Goal: Participate in discussion: Engage in conversation with other users on a specific topic

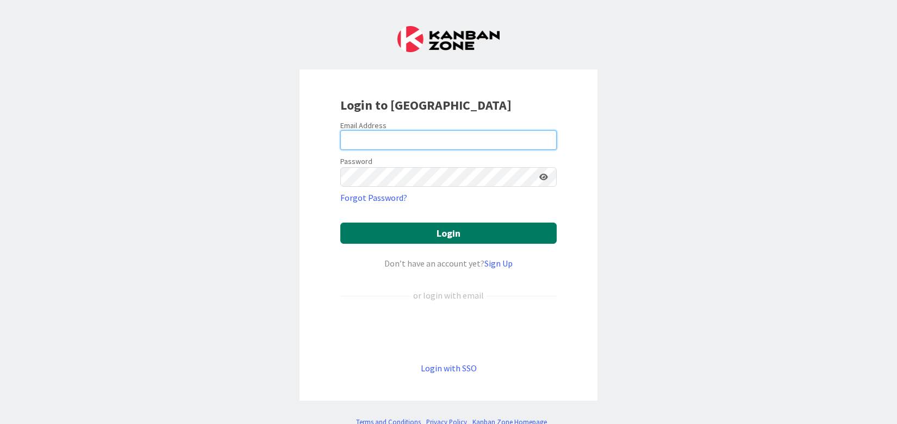
type input "[PERSON_NAME][EMAIL_ADDRESS][DOMAIN_NAME]"
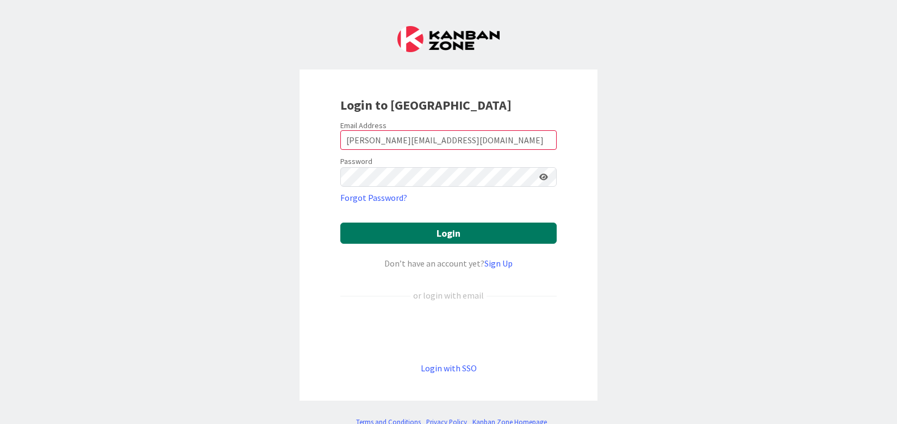
click at [385, 234] on button "Login" at bounding box center [448, 233] width 216 height 21
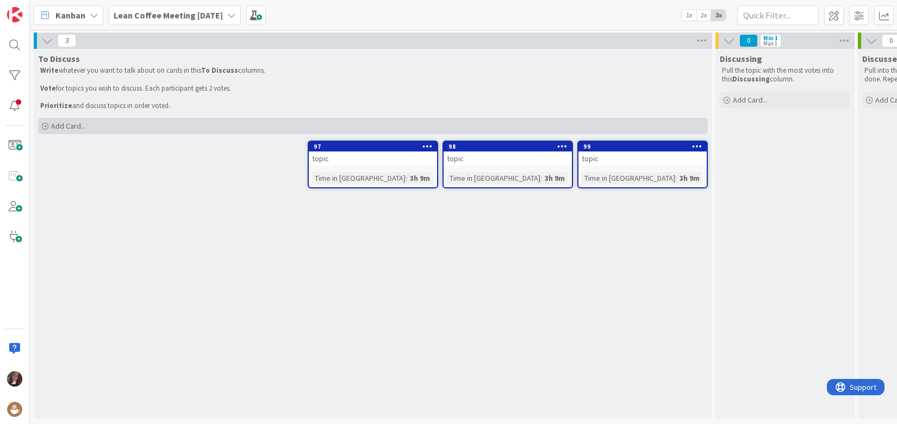
click at [52, 130] on span "Add Card..." at bounding box center [68, 126] width 35 height 10
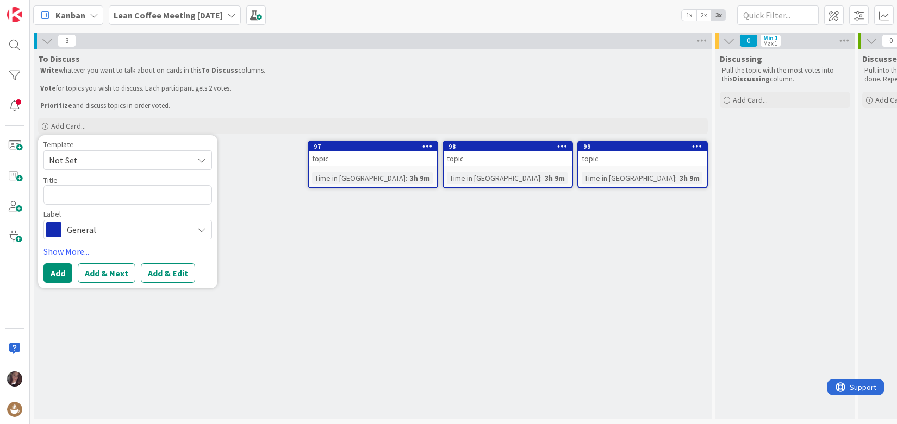
type textarea "x"
type textarea "H"
type textarea "x"
type textarea "Ho"
type textarea "x"
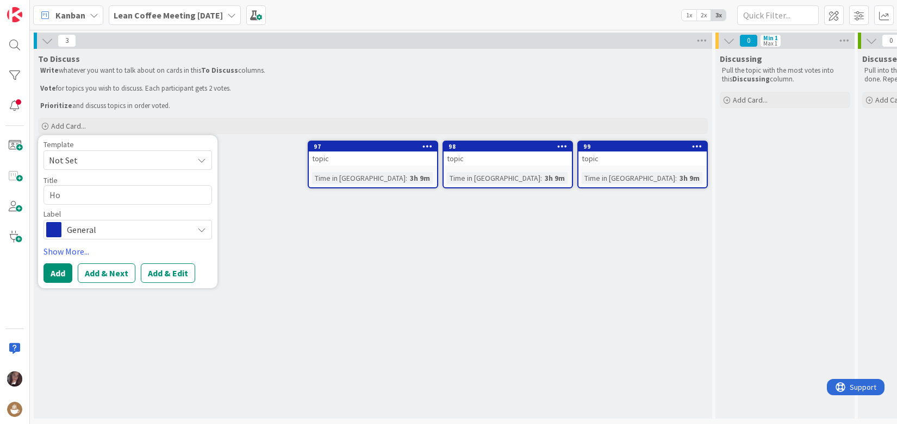
type textarea "Ho"
type textarea "x"
type textarea "Ho ("
type textarea "x"
type textarea "Ho (d"
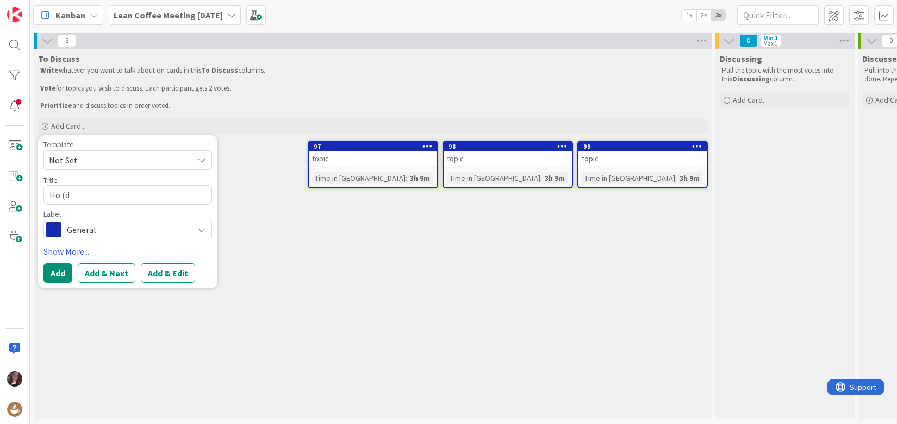
type textarea "x"
type textarea "Ho (do"
type textarea "x"
type textarea "Ho (do"
type textarea "x"
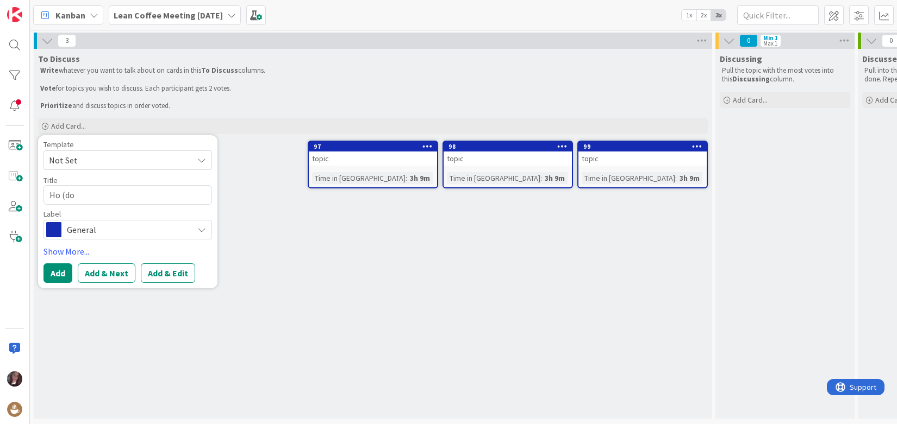
type textarea "Ho (do y"
type textarea "x"
type textarea "Ho (do yo"
type textarea "x"
type textarea "Ho (do you"
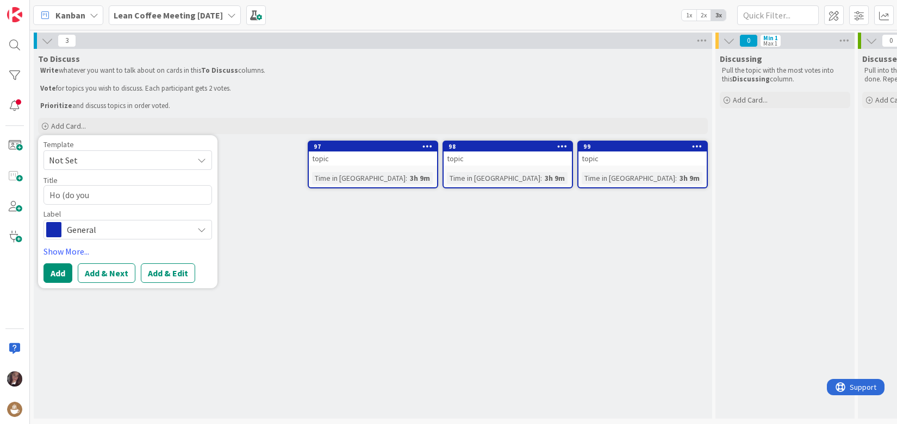
type textarea "x"
type textarea "Ho (do you"
type textarea "x"
type textarea "Ho (do you e"
type textarea "x"
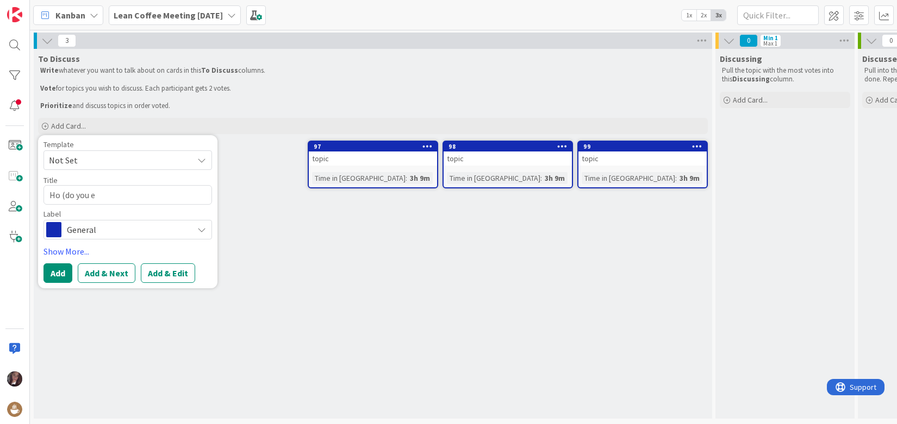
type textarea "Ho (do you ev"
type textarea "x"
type textarea "Ho (do you eve"
type textarea "x"
type textarea "Ho (do you even"
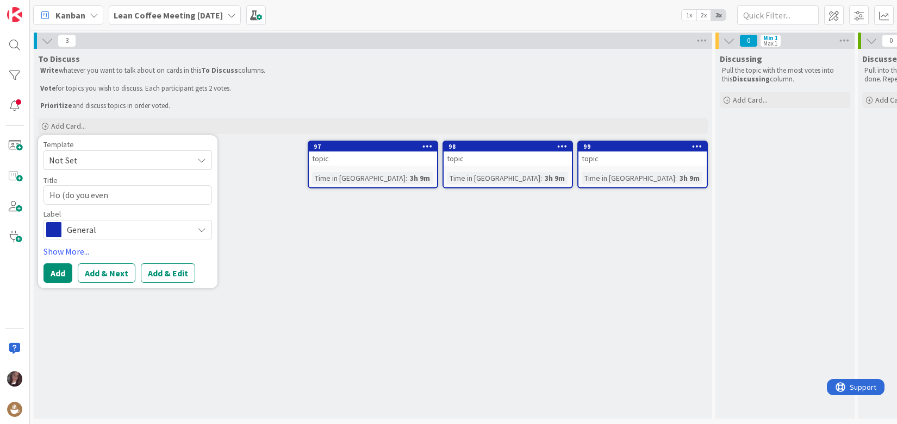
type textarea "x"
type textarea "Ho (do you even)"
type textarea "x"
type textarea "Ho (do you even)"
type textarea "x"
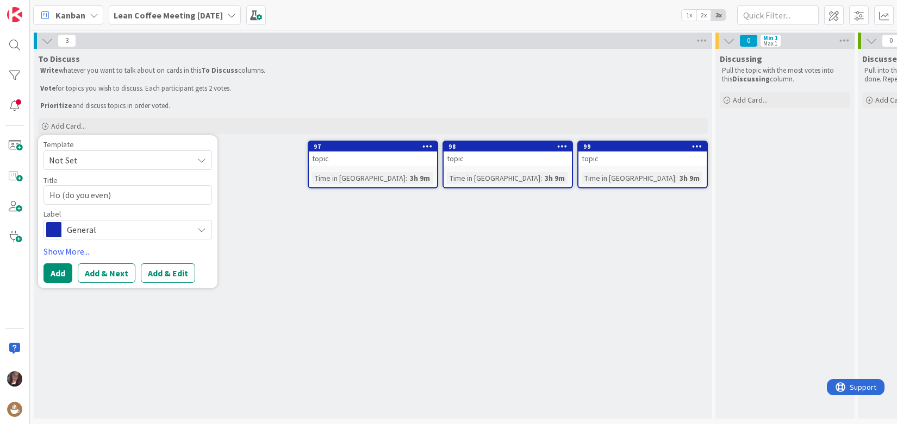
type textarea "Ho (do you even) u"
type textarea "x"
type textarea "Ho (do you even) us"
type textarea "x"
type textarea "Ho (do you even) use"
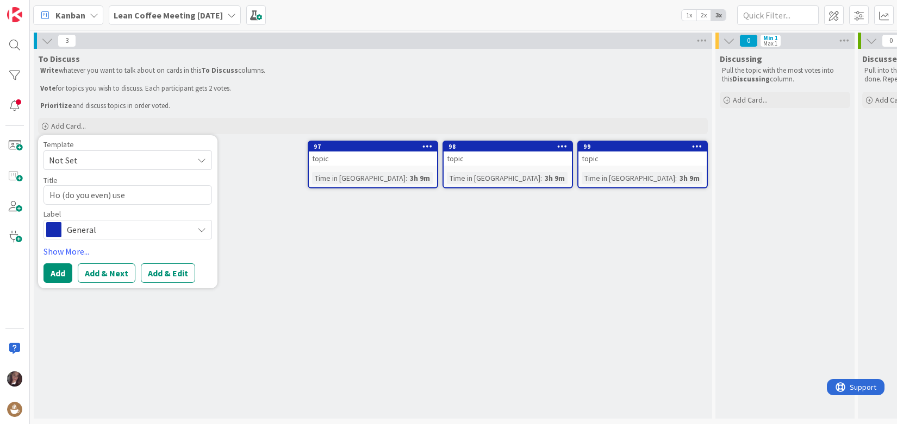
type textarea "x"
type textarea "Ho (do you even) use"
type textarea "x"
type textarea "Ho (do you even) use K"
type textarea "x"
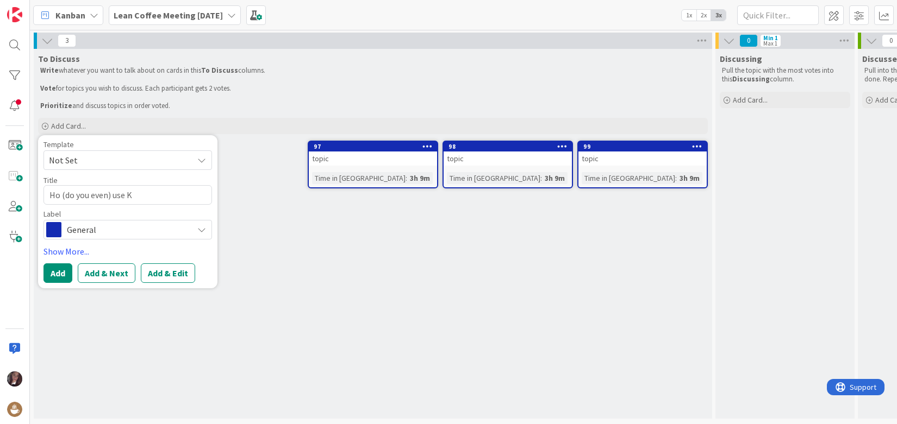
type textarea "Ho (do you even) use Ka"
type textarea "x"
type textarea "Ho (do you even) use Kan"
type textarea "x"
type textarea "Ho (do you even) use Kanb"
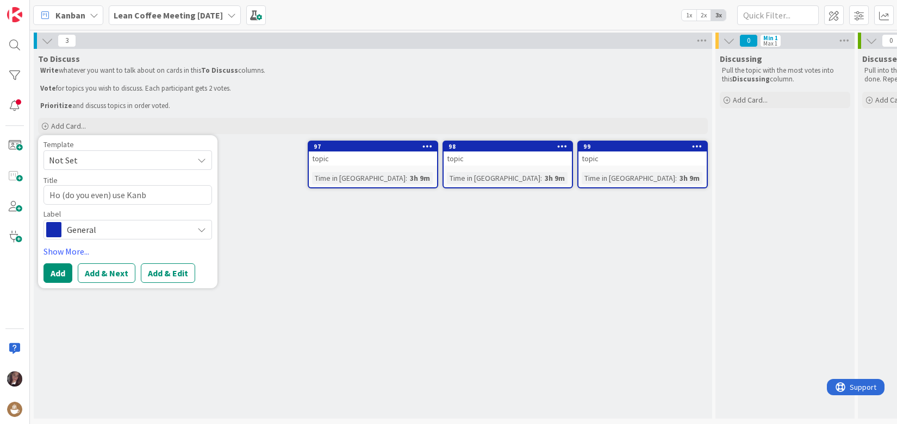
type textarea "x"
type textarea "Ho (do you even) use Kanba"
type textarea "x"
type textarea "Ho (do you even) use Kanban"
type textarea "x"
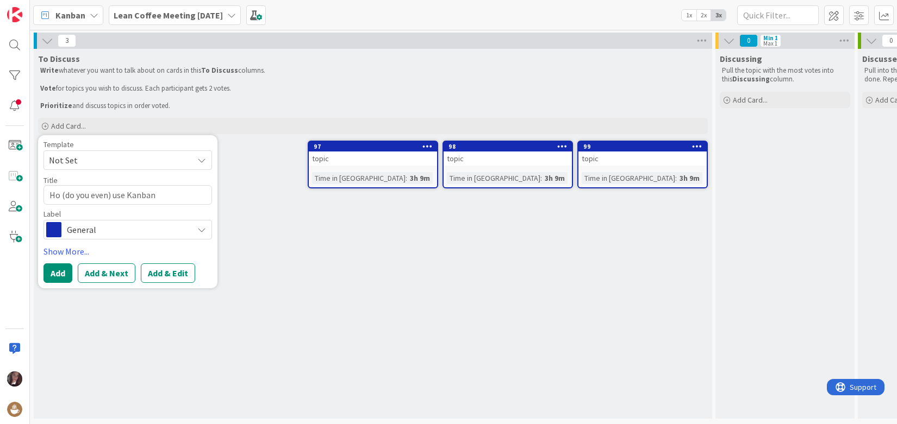
type textarea "Ho (do you even) use Kanban"
type textarea "x"
type textarea "Ho (do you even) use Kanban f"
type textarea "x"
type textarea "Ho (do you even) use Kanban fo"
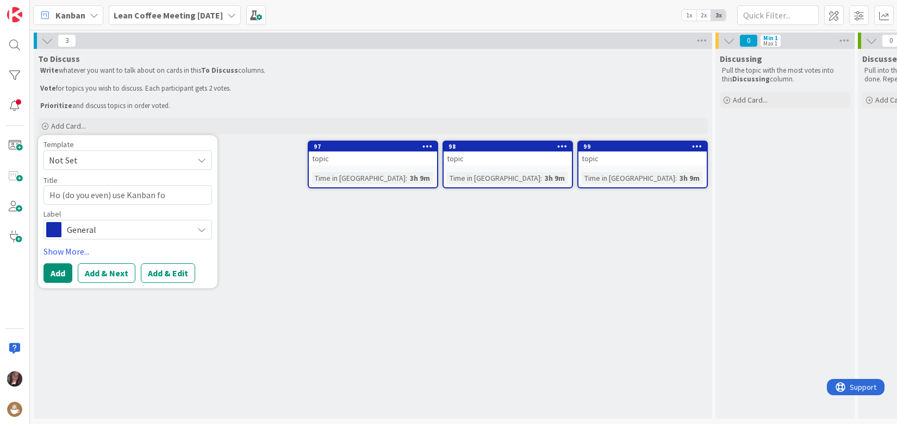
type textarea "x"
type textarea "Ho (do you even) use Kanban for"
type textarea "x"
type textarea "Ho (do you even) use Kanban for"
type textarea "x"
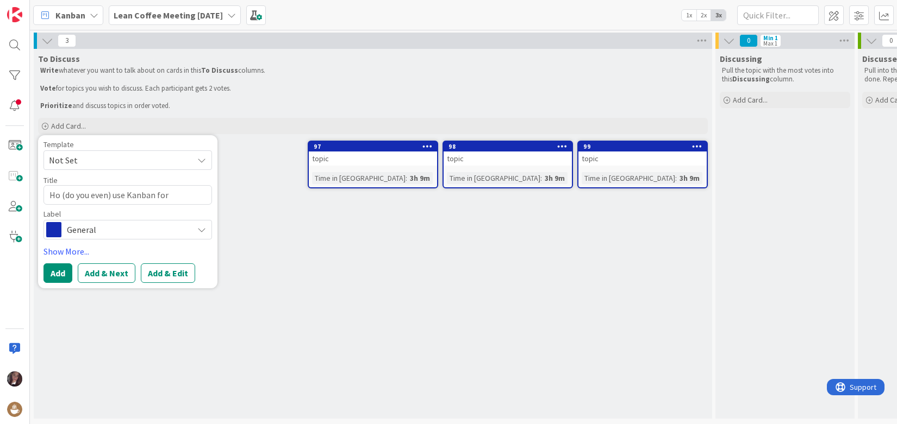
type textarea "Ho (do you even) use Kanban for c"
type textarea "x"
type textarea "Ho (do you even) use Kanban for co"
type textarea "x"
type textarea "Ho (do you even) use Kanban for con"
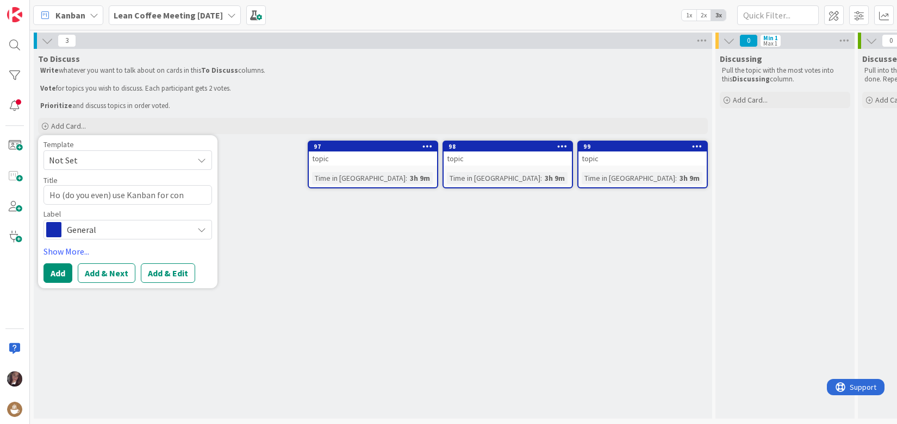
type textarea "x"
type textarea "Ho (do you even) use Kanban for [PERSON_NAME]"
type textarea "x"
type textarea "Ho (do you even) use Kanban for contin"
type textarea "x"
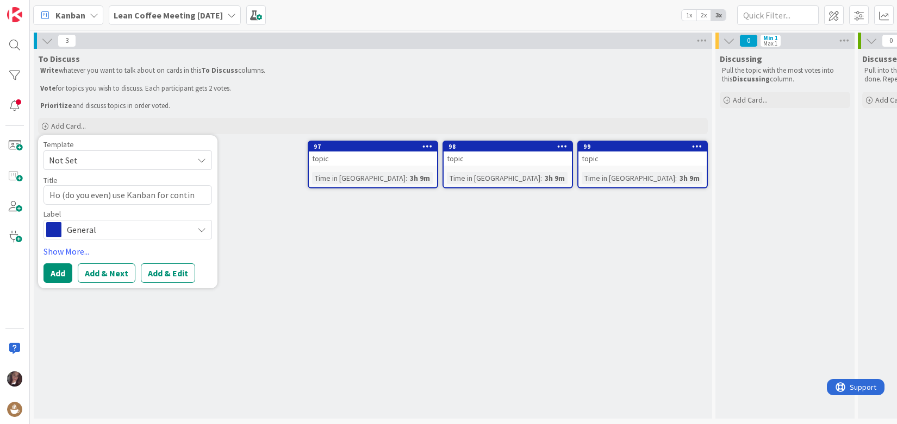
type textarea "Ho (do you even) use Kanban for continu"
type textarea "x"
type textarea "Ho (do you even) use Kanban for continuo"
type textarea "x"
type textarea "Ho (do you even) use Kanban for continuou"
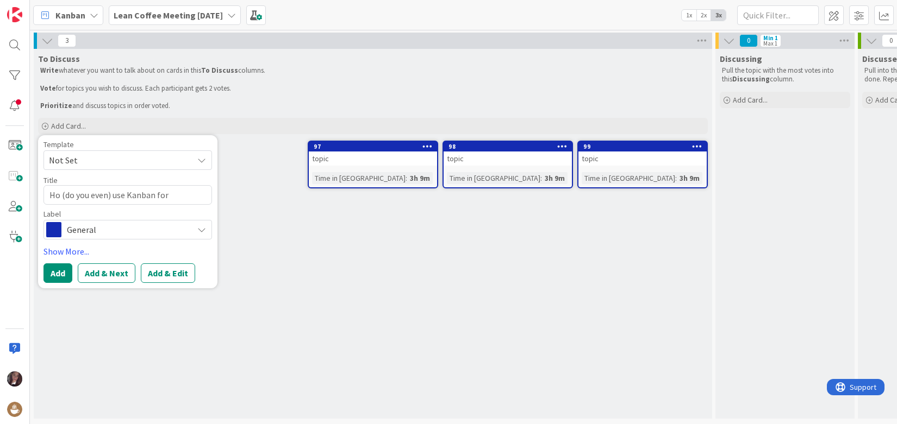
type textarea "x"
type textarea "Ho (do you even) use Kanban for continuous"
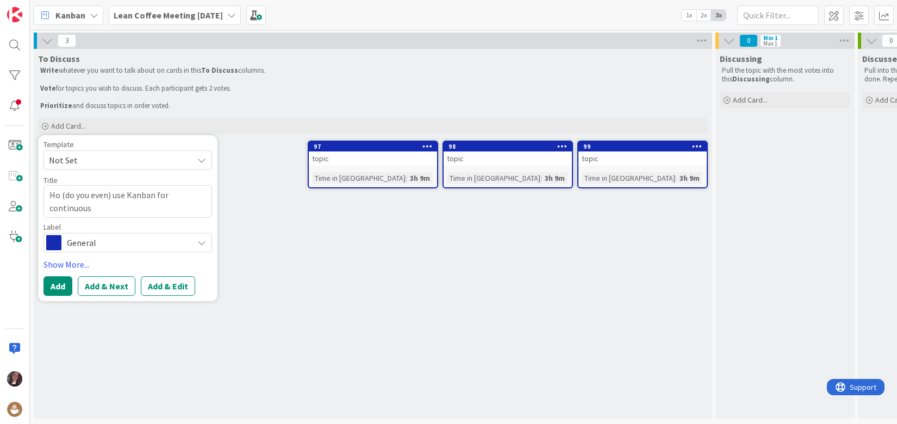
type textarea "x"
type textarea "Ho (do you even) use Kanban for continuous i"
type textarea "x"
type textarea "Ho (do you even) use Kanban for continuous im"
type textarea "x"
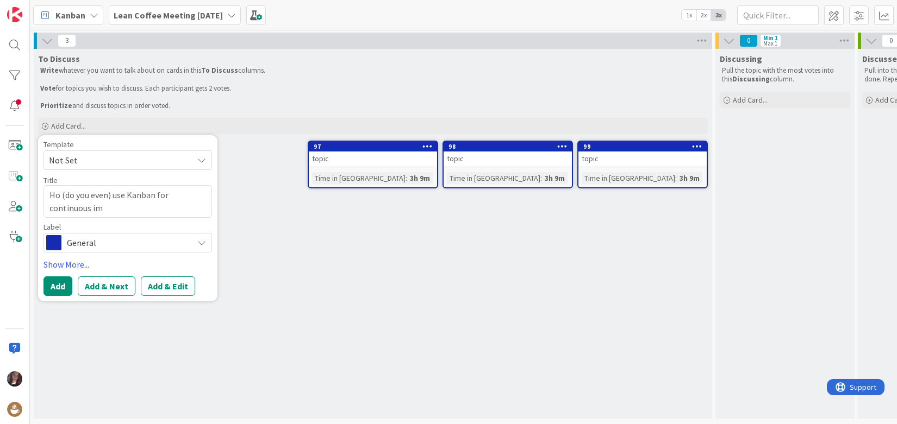
type textarea "Ho (do you even) use Kanban for continuous imp"
type textarea "x"
type textarea "Ho (do you even) use Kanban for continuous impr"
type textarea "x"
type textarea "Ho (do you even) use Kanban for continuous impro"
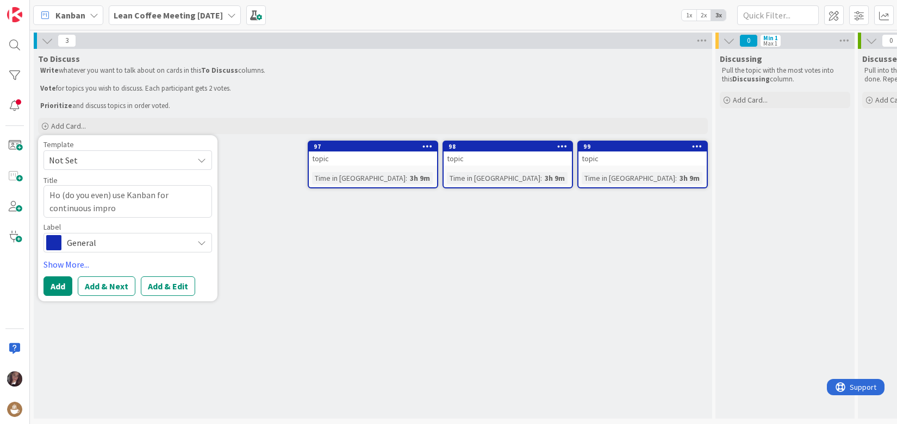
type textarea "x"
type textarea "Ho (do you even) use Kanban for continuous improv"
type textarea "x"
type textarea "Ho (do you even) use Kanban for continuous improve"
type textarea "x"
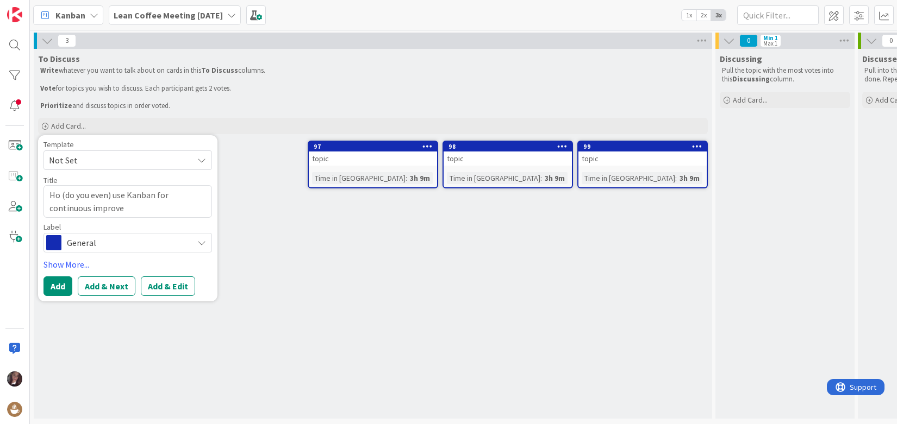
type textarea "Ho (do you even) use Kanban for continuous improvem"
type textarea "x"
type textarea "Ho (do you even) use Kanban for continuous improveme"
type textarea "x"
type textarea "Ho (do you even) use Kanban for continuous improvemen"
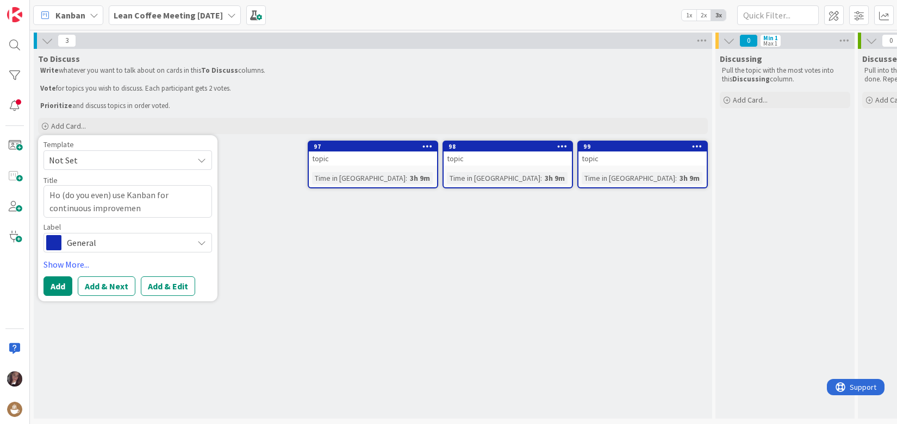
type textarea "x"
type textarea "Ho (do you even) use Kanban for continuous improvement"
type textarea "x"
type textarea "Ho (do you even) use Kanban for continuous improvement."
type textarea "x"
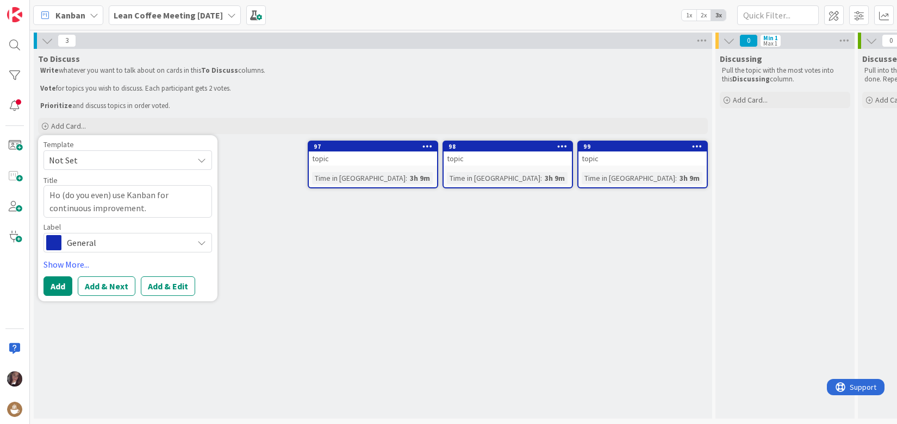
type textarea "Ho (do you even) use Kanban for continuous improvement."
type textarea "x"
type textarea "Ho (do you even) use Kanban for continuous improvement. ("
type textarea "x"
type textarea "Ho (do you even) use Kanban for continuous improvement. (R"
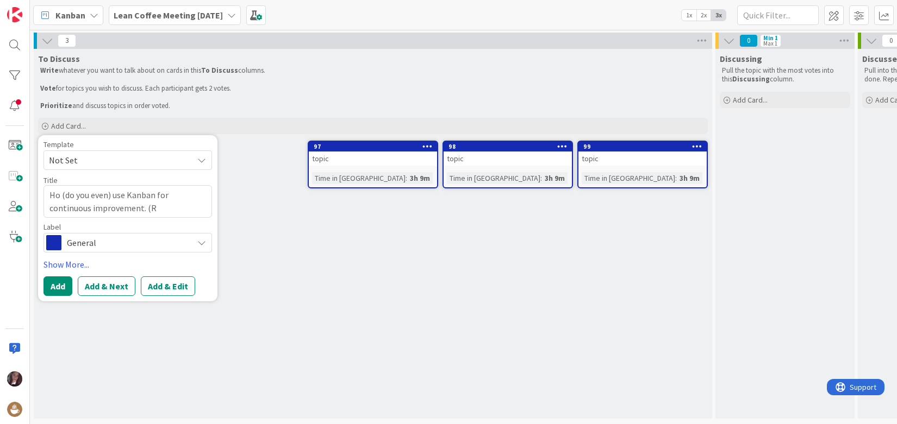
type textarea "x"
type textarea "Ho (do you even) use Kanban for continuous improvement. (RE"
type textarea "x"
type textarea "Ho (do you even) use Kanban for continuous improvement. (REe"
type textarea "x"
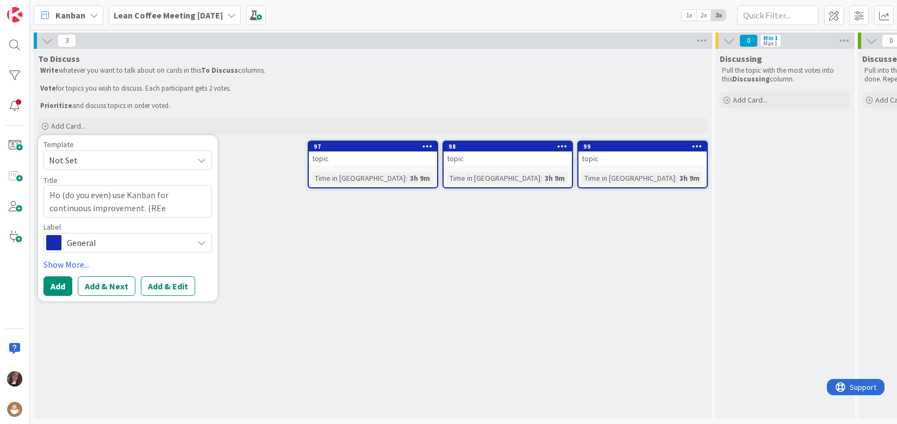
type textarea "Ho (do you even) use Kanban for continuous improvement. (REef"
type textarea "x"
type textarea "Ho (do you even) use Kanban for continuous improvement. (REefr"
type textarea "x"
type textarea "Ho (do you even) use Kanban for continuous improvement. (REefra"
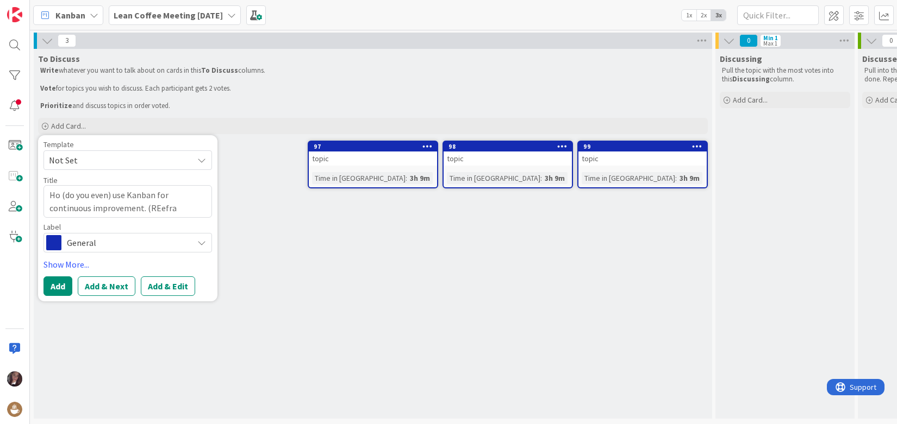
type textarea "x"
type textarea "Ho (do you even) use Kanban for continuous improvement. (REefrai"
type textarea "x"
type textarea "Ho (do you even) use Kanban for continuous improvement. (REefrain"
type textarea "x"
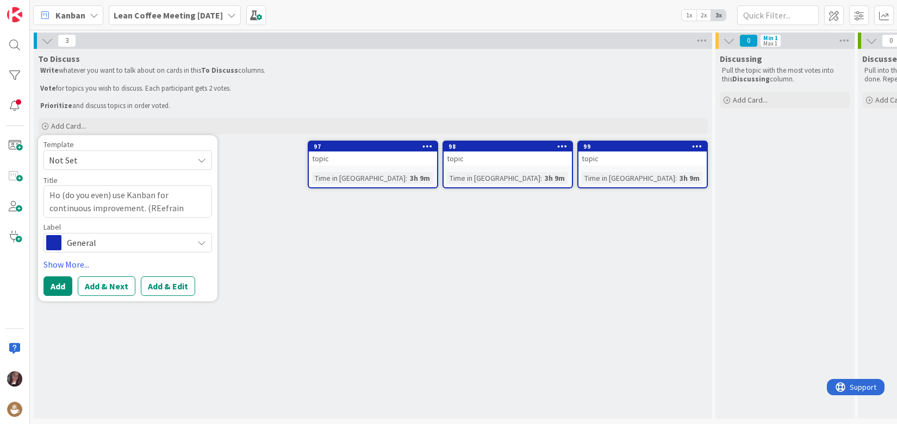
type textarea "Ho (do you even) use Kanban for continuous improvement. (REefraini"
type textarea "x"
type textarea "Ho (do you even) use Kanban for continuous improvement. (REefrainin"
type textarea "x"
type textarea "Ho (do you even) use Kanban for continuous improvement. (REefraining"
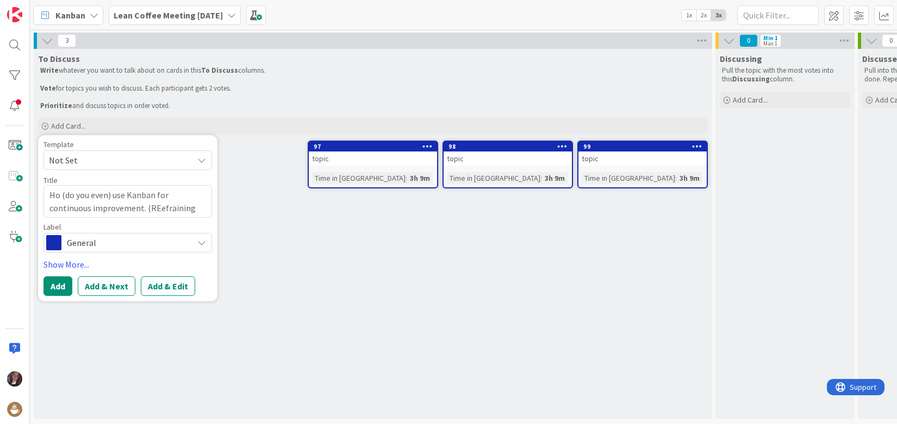
type textarea "x"
type textarea "Ho (do you even) use Kanban for continuous improvement. (REefraining"
type textarea "x"
type textarea "Ho (do you even) use Kanban for continuous improvement. (REefraining"
type textarea "x"
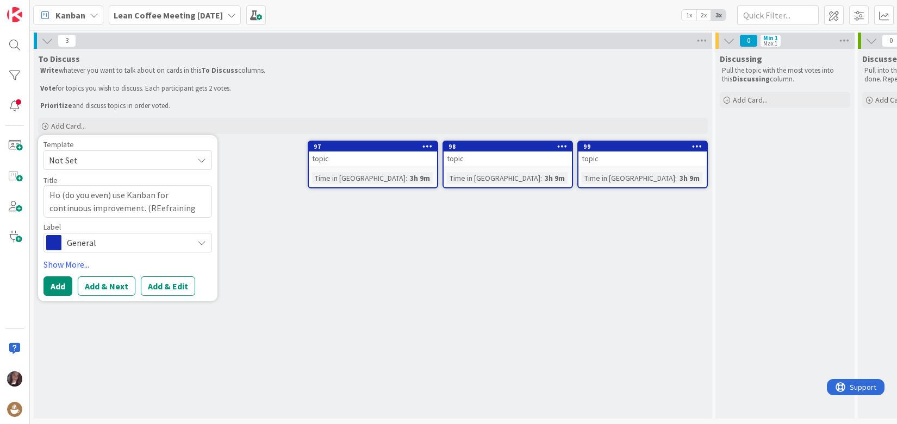
type textarea "Ho (do you even) use Kanban for continuous improvement. (REefrainin"
type textarea "x"
type textarea "Ho (do you even) use Kanban for continuous improvement. (REefraini"
type textarea "x"
type textarea "Ho (do you even) use Kanban for continuous improvement. (REefrain"
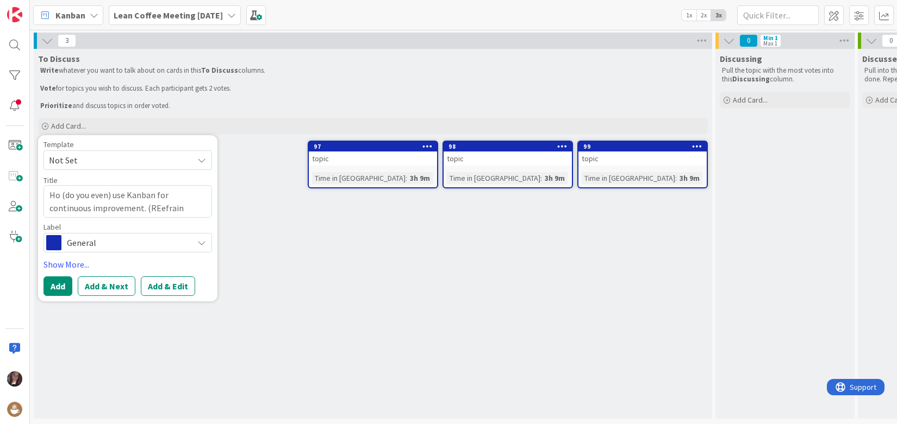
type textarea "x"
type textarea "Ho (do you even) use Kanban for continuous improvement. (REefrai"
type textarea "x"
type textarea "Ho (do you even) use Kanban for continuous improvement. (REefra"
type textarea "x"
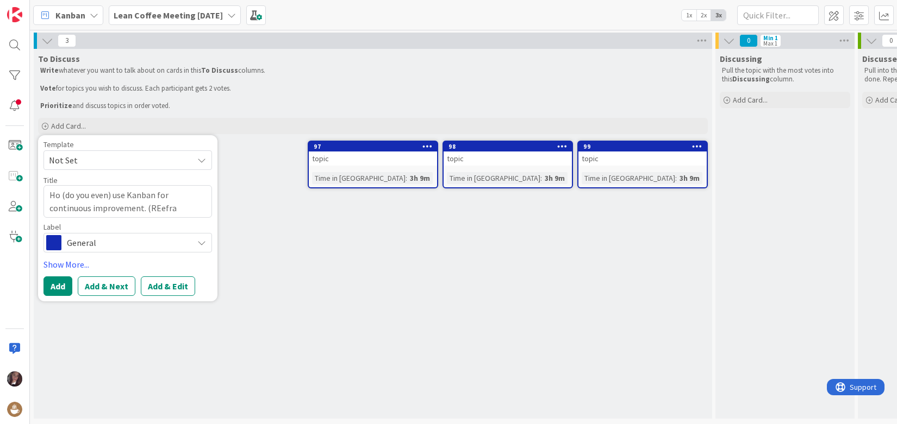
type textarea "Ho (do you even) use Kanban for continuous improvement. (REefr"
type textarea "x"
type textarea "Ho (do you even) use Kanban for continuous improvement. (REef"
type textarea "x"
type textarea "Ho (do you even) use Kanban for continuous improvement. (REe"
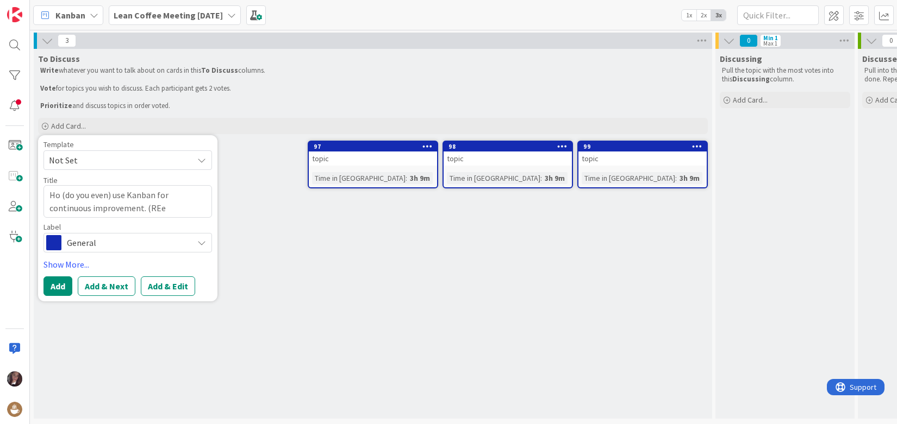
type textarea "x"
type textarea "Ho (do you even) use Kanban for continuous improvement. (RE"
type textarea "x"
type textarea "Ho (do you even) use Kanban for continuous improvement. (R"
type textarea "x"
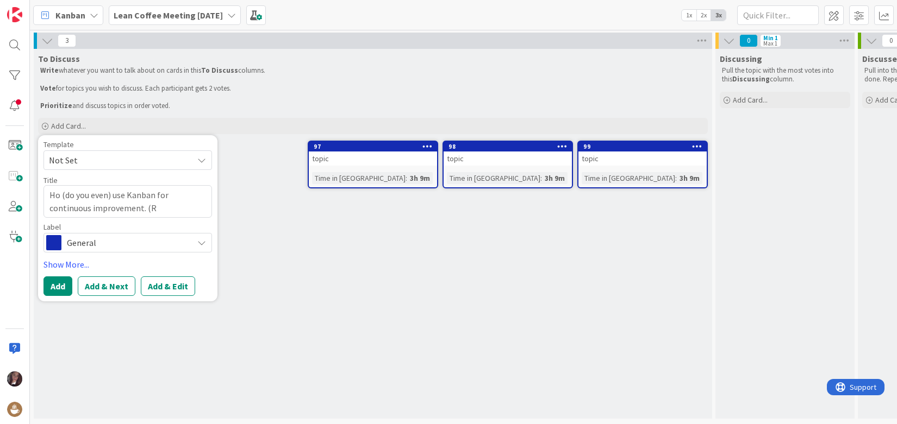
type textarea "Ho (do you even) use Kanban for continuous improvement. (Re"
type textarea "x"
type textarea "Ho (do you even) use Kanban for continuous improvement. (Ref"
type textarea "x"
type textarea "Ho (do you even) use Kanban for continuous improvement. (Refr"
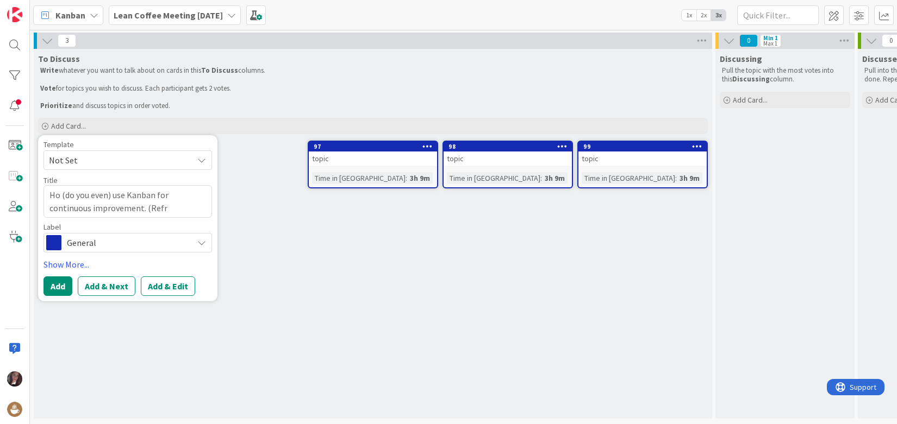
type textarea "x"
type textarea "Ho (do you even) use Kanban for continuous improvement. (Refra"
type textarea "x"
type textarea "Ho (do you even) use Kanban for continuous improvement. (Refrai"
type textarea "x"
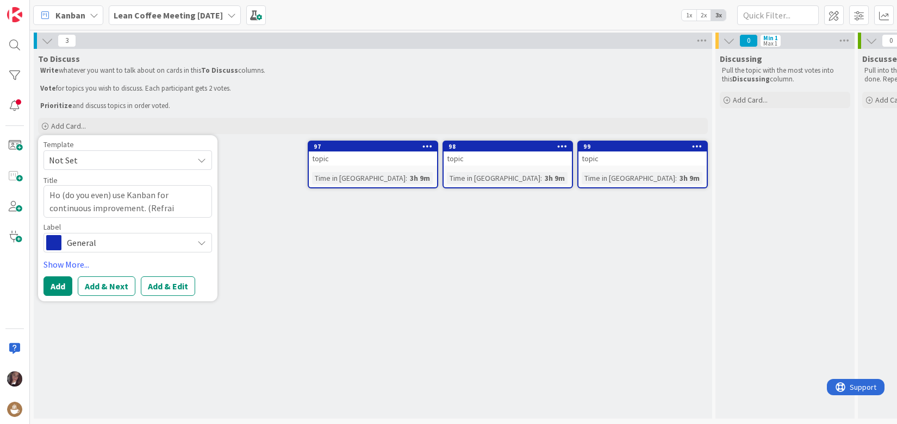
type textarea "Ho (do you even) use Kanban for continuous improvement. (Refrain"
type textarea "x"
type textarea "Ho (do you even) use Kanban for continuous improvement. (Refrainik"
type textarea "x"
type textarea "Ho (do you even) use Kanban for continuous improvement. (Refrainikn"
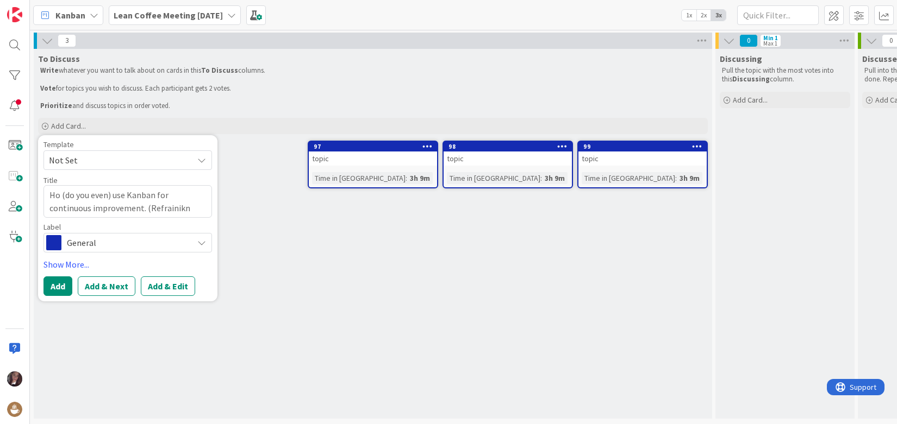
type textarea "x"
type textarea "Ho (do you even) use Kanban for continuous improvement. (Refrainikng"
type textarea "x"
type textarea "Ho (do you even) use Kanban for continuous improvement. (Refrainikng"
type textarea "x"
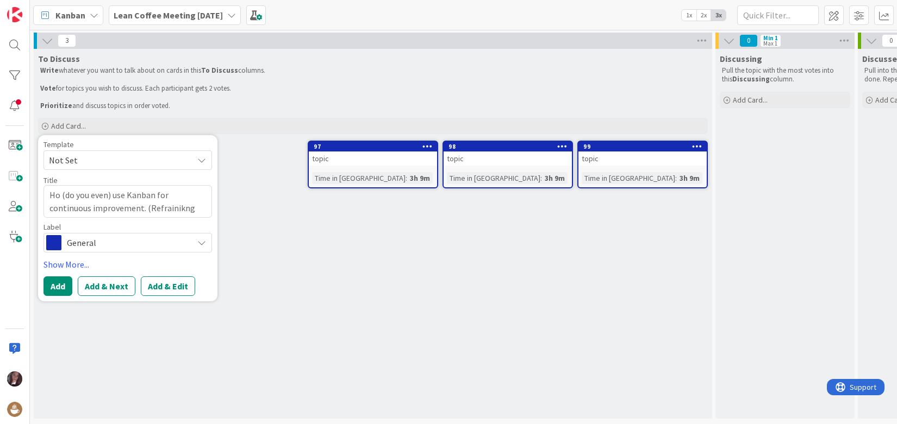
type textarea "Ho (do you even) use Kanban for continuous improvement. (Refrainikng f"
type textarea "x"
type textarea "Ho (do you even) use Kanban for continuous improvement. (Refrainikng fr"
type textarea "x"
type textarea "Ho (do you even) use Kanban for continuous improvement. (Refrainikng fro"
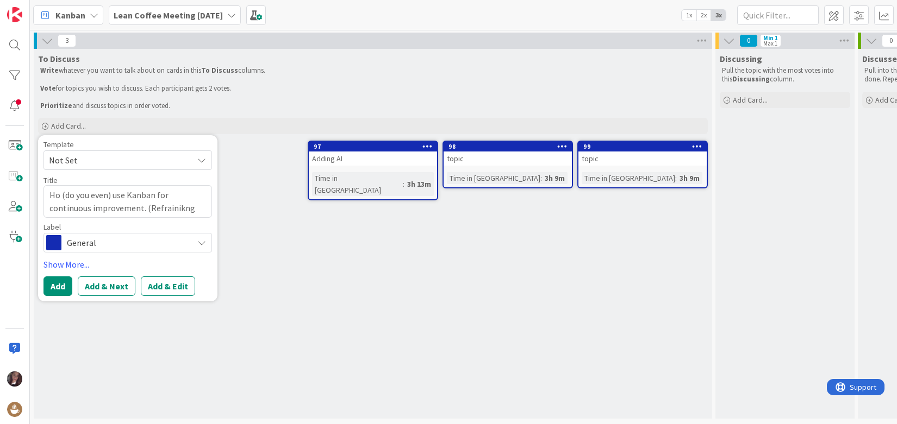
type textarea "x"
type textarea "Ho (do you even) use Kanban for continuous improvement. (Refrainikng from"
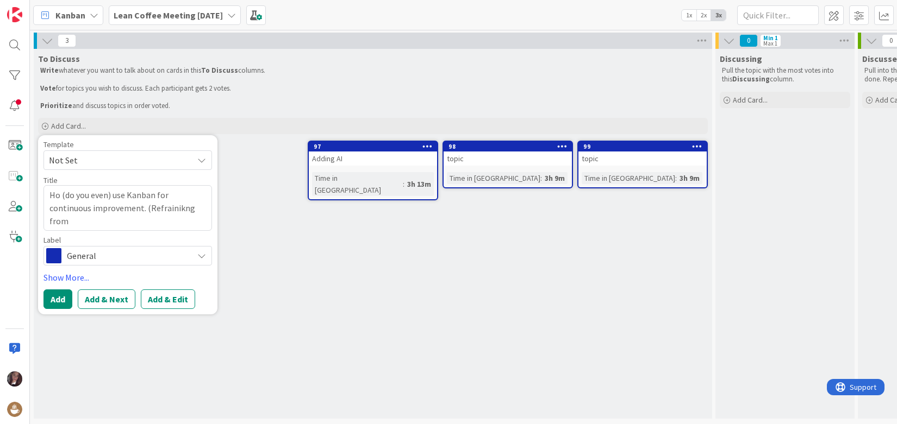
type textarea "x"
type textarea "Ho (do you even) use Kanban for continuous improvement. (Refrainikng from"
type textarea "x"
type textarea "Ho (do you even) use Kanban for continuous improvement. (Refrainikng from K"
type textarea "x"
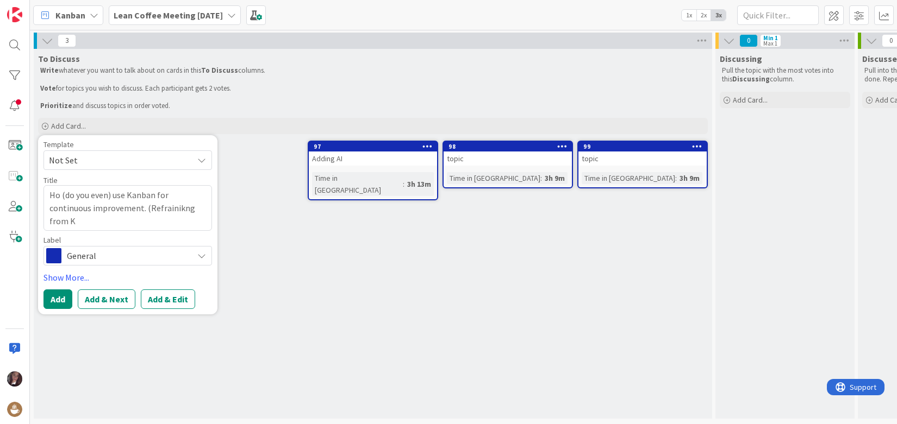
type textarea "Ho (do you even) use Kanban for continuous improvement. (Refrainikng from [GEOG…"
type textarea "x"
type textarea "Ho (do you even) use Kanban for continuous improvement. (Refrainikng from Kai"
type textarea "x"
type textarea "Ho (do you even) use Kanban for continuous improvement. (Refrainikng from [GEOG…"
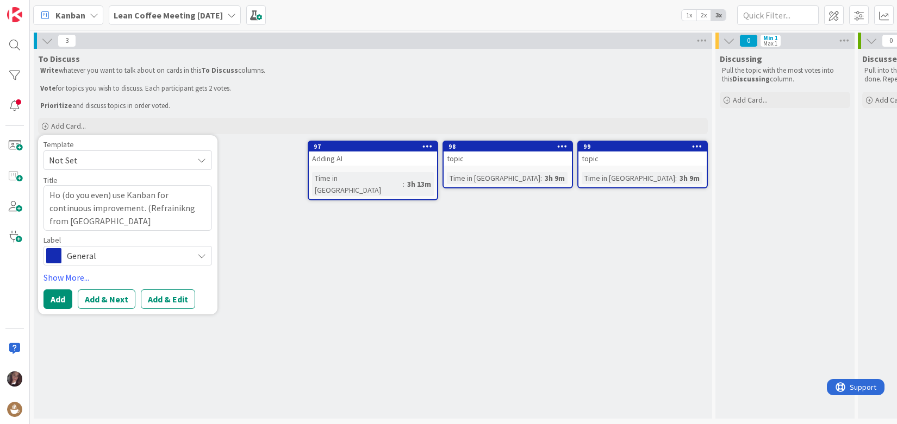
type textarea "x"
type textarea "Ho (do you even) use Kanban for continuous improvement. (Refrainikng from [GEOG…"
type textarea "x"
type textarea "Ho (do you even) use Kanban for continuous improvement. (Refrainikng from [GEOG…"
type textarea "x"
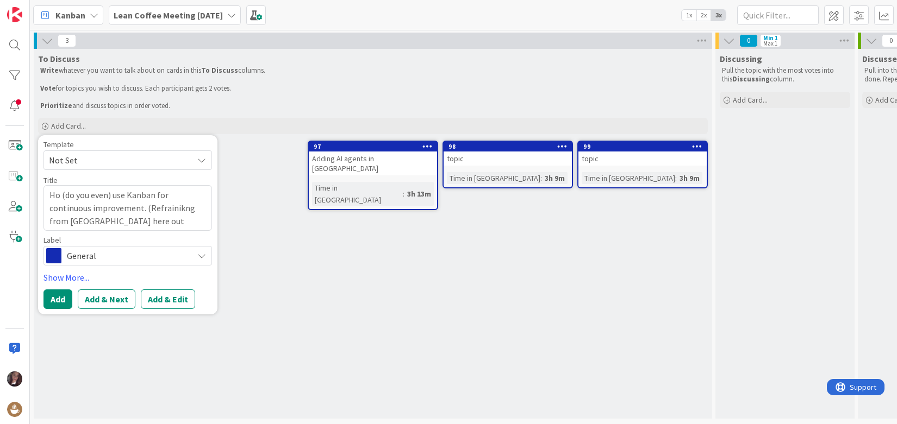
drag, startPoint x: 145, startPoint y: 209, endPoint x: 148, endPoint y: 222, distance: 13.4
click at [148, 222] on textarea "Ho (do you even) use Kanban for continuous improvement. (Refrainikng from [GEOG…" at bounding box center [127, 208] width 168 height 46
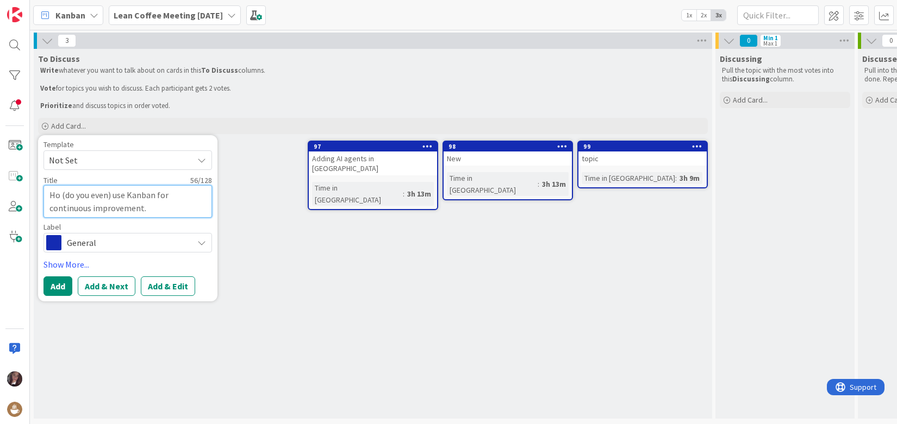
click at [58, 197] on textarea "Ho (do you even) use Kanban for continuous improvement." at bounding box center [127, 201] width 168 height 33
click at [119, 197] on textarea "How (do you even) use Kanban for continuous improvement." at bounding box center [127, 201] width 168 height 33
click at [148, 208] on textarea "How (do you even) use Kanban for continuous improvement." at bounding box center [127, 201] width 168 height 33
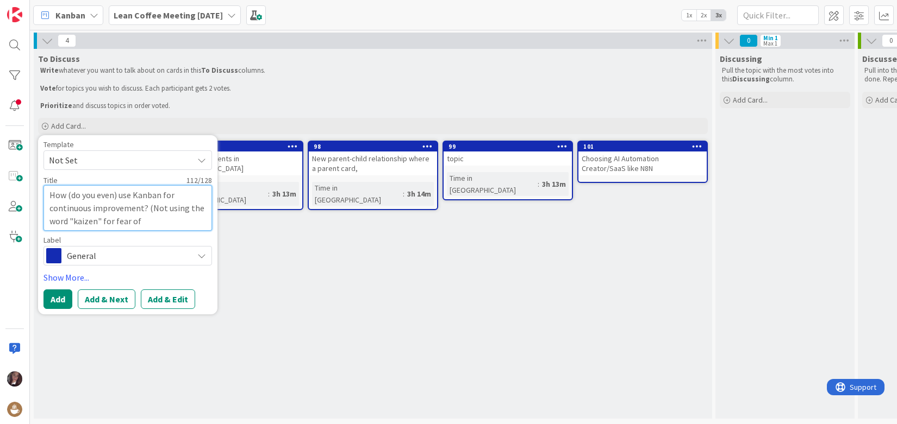
click at [188, 222] on textarea "How (do you even) use Kanban for continuous improvement? (Not using the word "k…" at bounding box center [127, 208] width 168 height 46
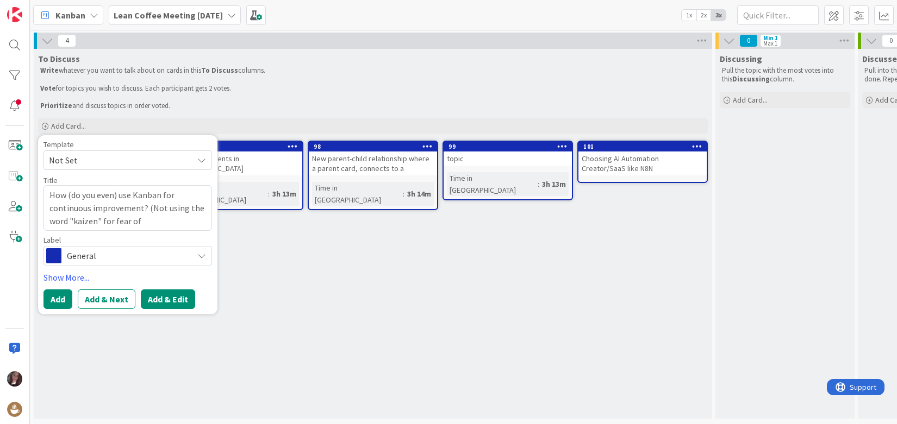
click at [161, 296] on button "Add & Edit" at bounding box center [168, 300] width 54 height 20
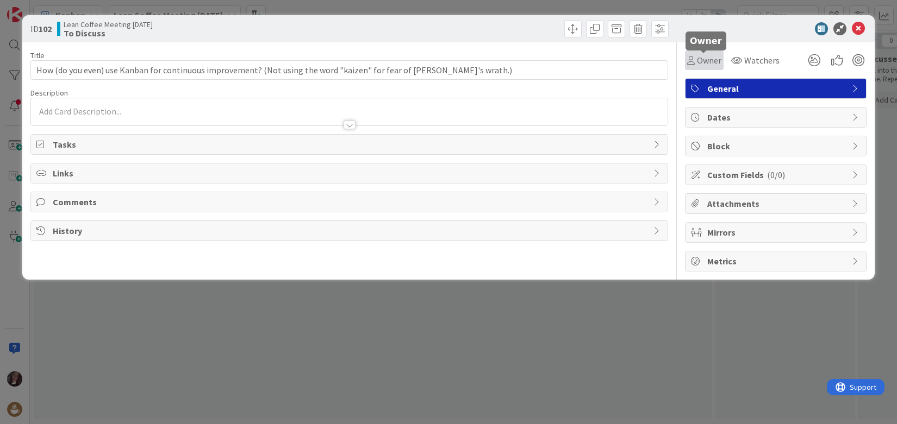
click at [697, 62] on span "Owner" at bounding box center [709, 60] width 24 height 13
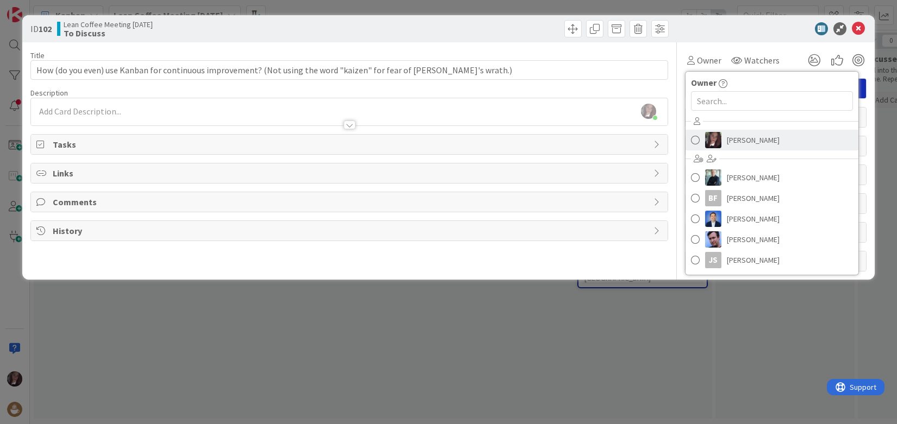
click at [696, 137] on span at bounding box center [695, 140] width 9 height 16
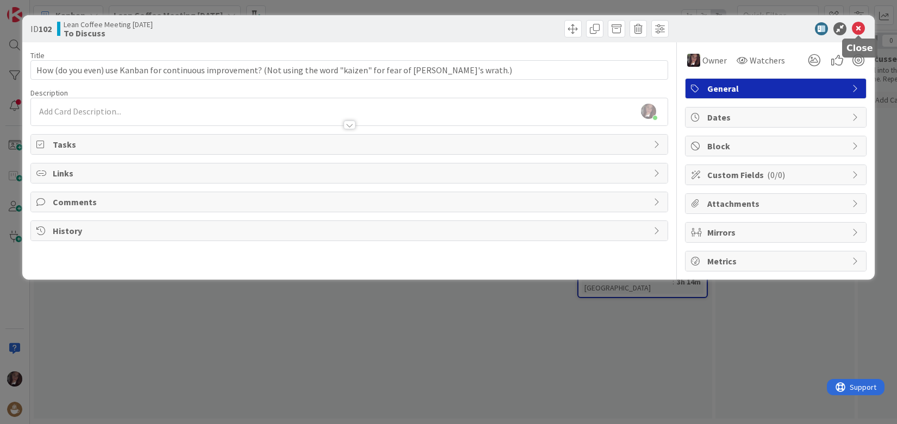
click at [857, 29] on icon at bounding box center [858, 28] width 13 height 13
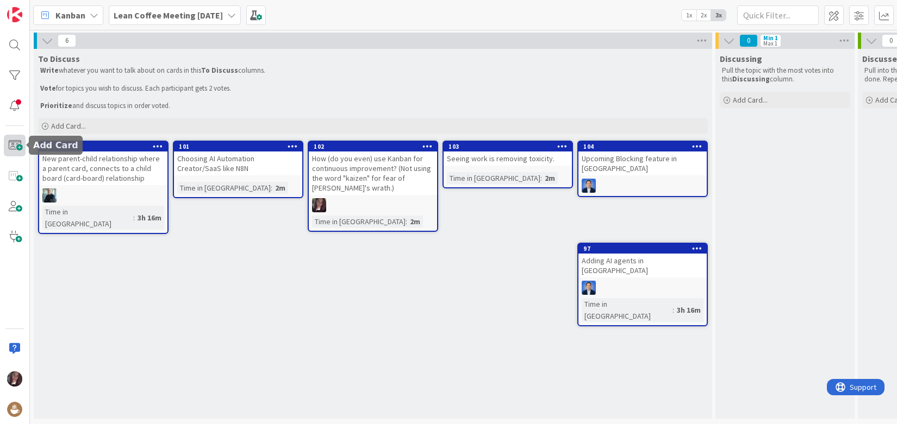
click at [15, 144] on span at bounding box center [15, 146] width 22 height 22
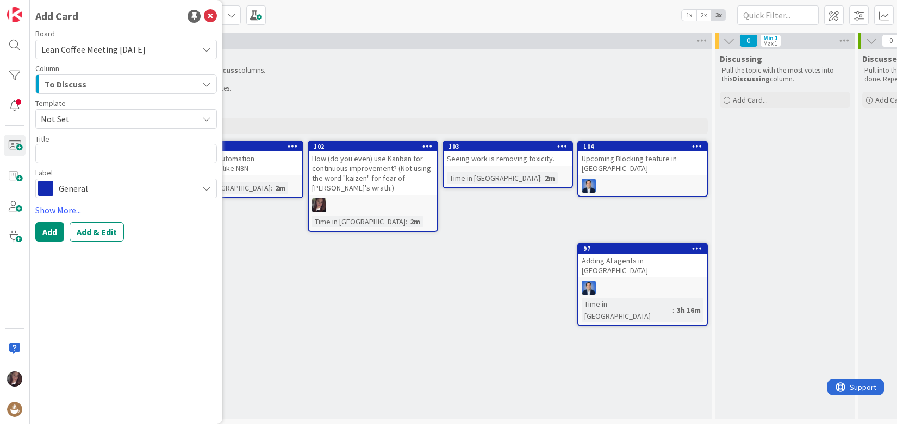
click at [333, 84] on p "Vote for topics you wish to discuss. Each participant gets 2 votes." at bounding box center [372, 88] width 665 height 9
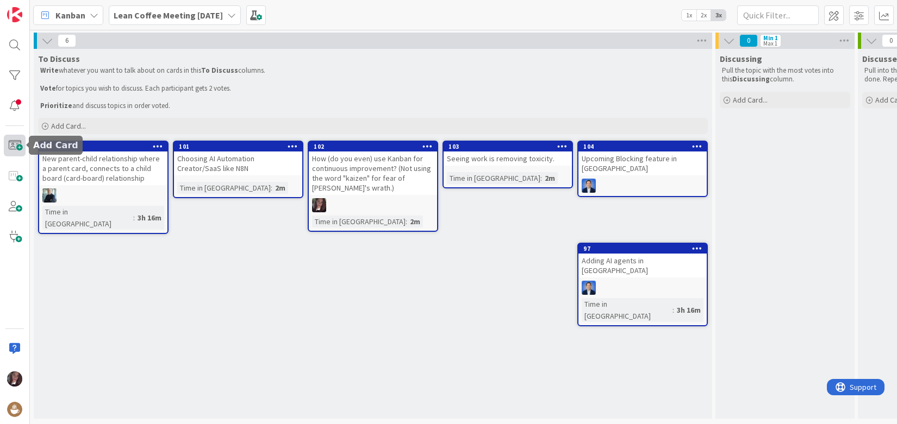
click at [20, 145] on span at bounding box center [15, 146] width 22 height 22
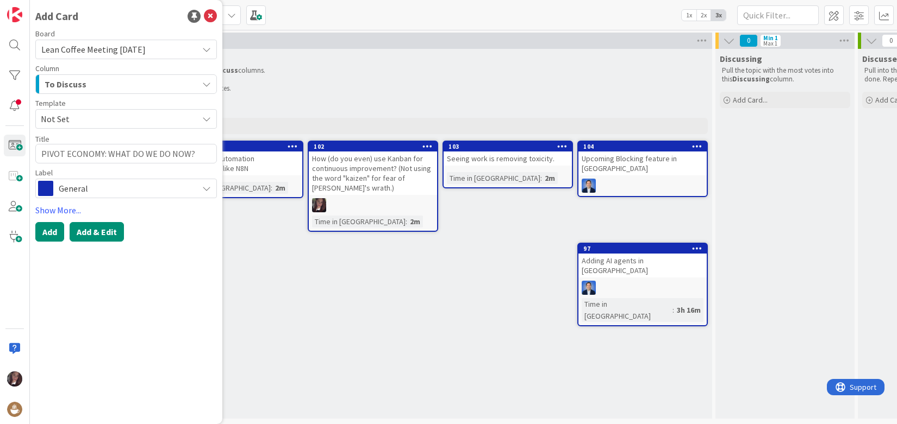
click at [96, 233] on button "Add & Edit" at bounding box center [97, 232] width 54 height 20
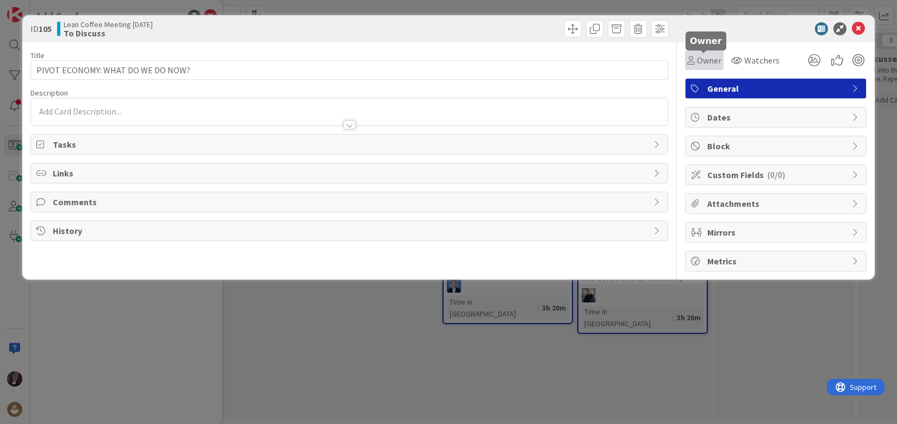
click at [704, 59] on span "Owner" at bounding box center [709, 60] width 24 height 13
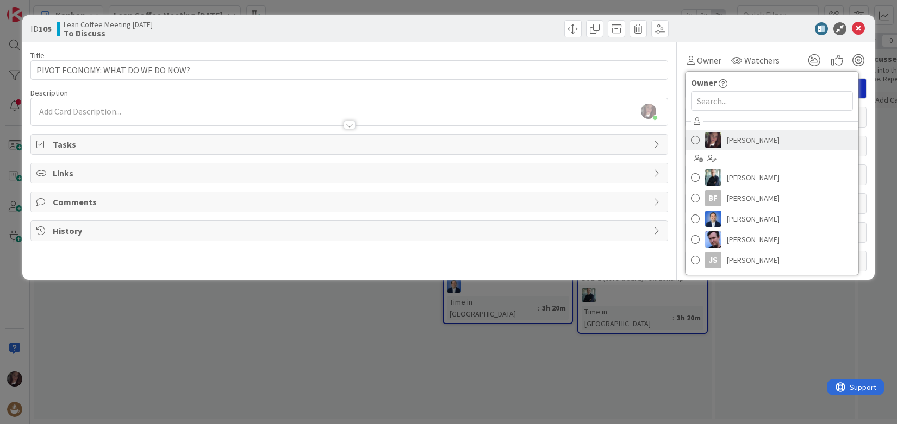
click at [695, 139] on span at bounding box center [695, 140] width 9 height 16
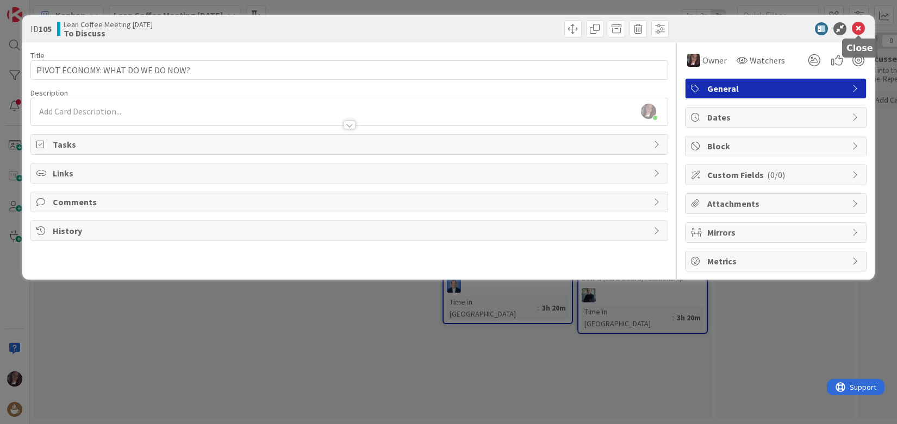
click at [855, 28] on icon at bounding box center [858, 28] width 13 height 13
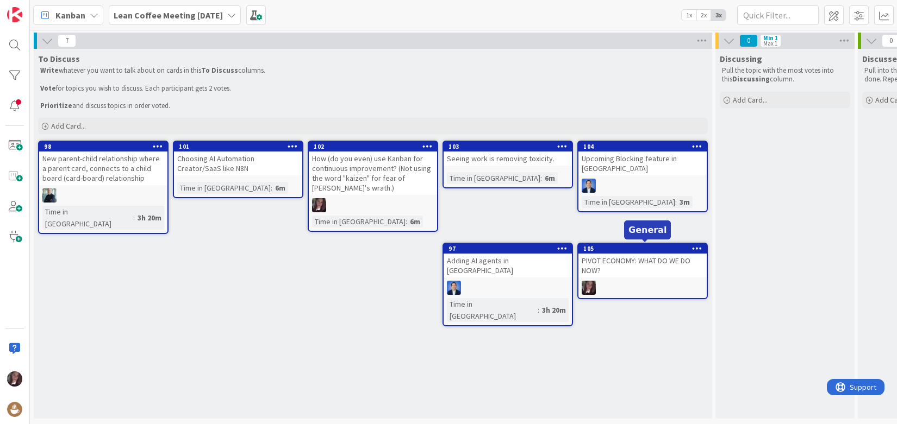
click at [610, 250] on div "105" at bounding box center [644, 249] width 123 height 8
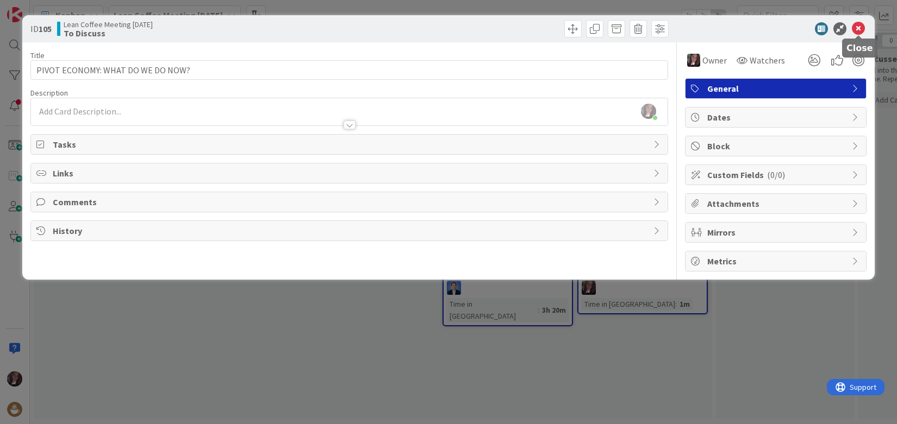
drag, startPoint x: 858, startPoint y: 24, endPoint x: 347, endPoint y: 133, distance: 522.8
click at [855, 24] on icon at bounding box center [858, 28] width 13 height 13
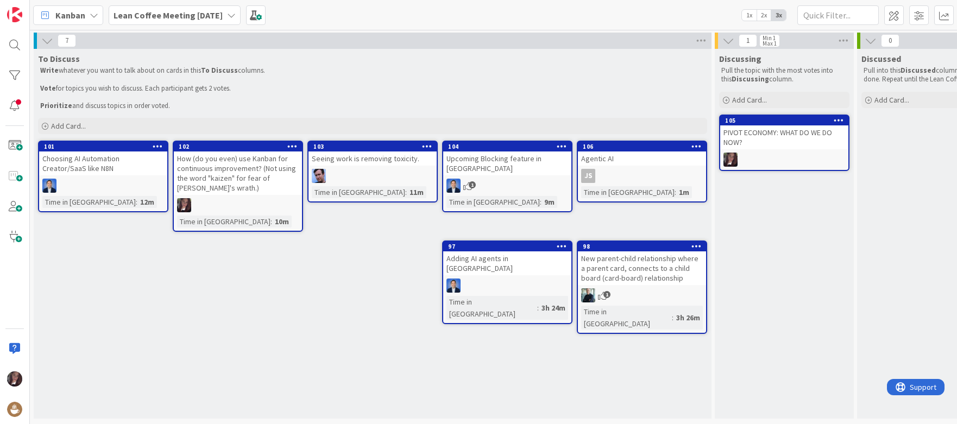
click at [424, 146] on icon at bounding box center [427, 146] width 10 height 8
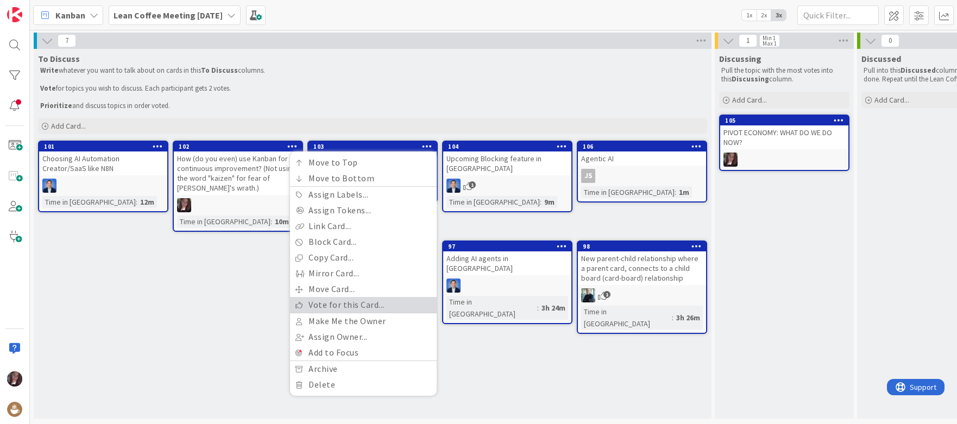
click at [349, 310] on link "Vote for this Card..." at bounding box center [363, 305] width 147 height 16
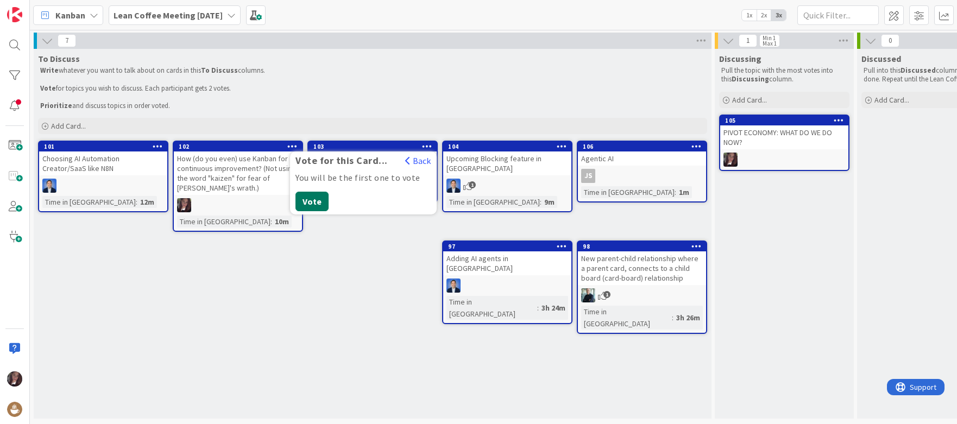
click at [321, 201] on button "Vote" at bounding box center [312, 202] width 33 height 20
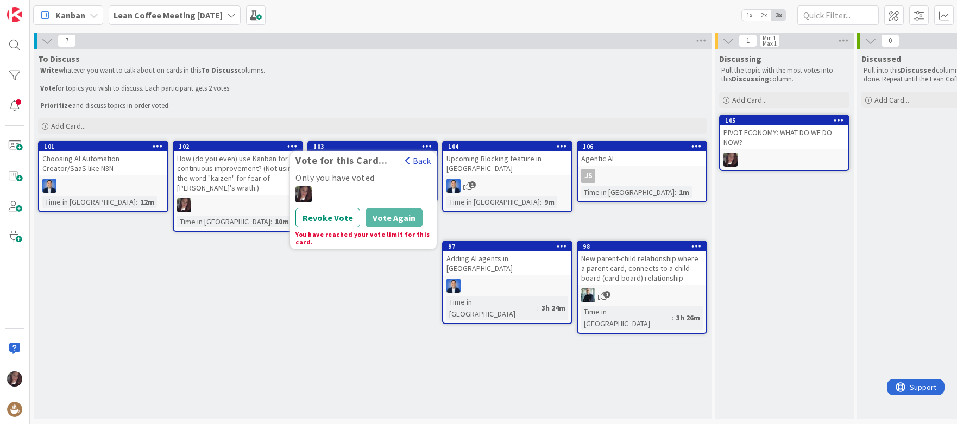
click at [420, 161] on button "Back" at bounding box center [418, 161] width 27 height 12
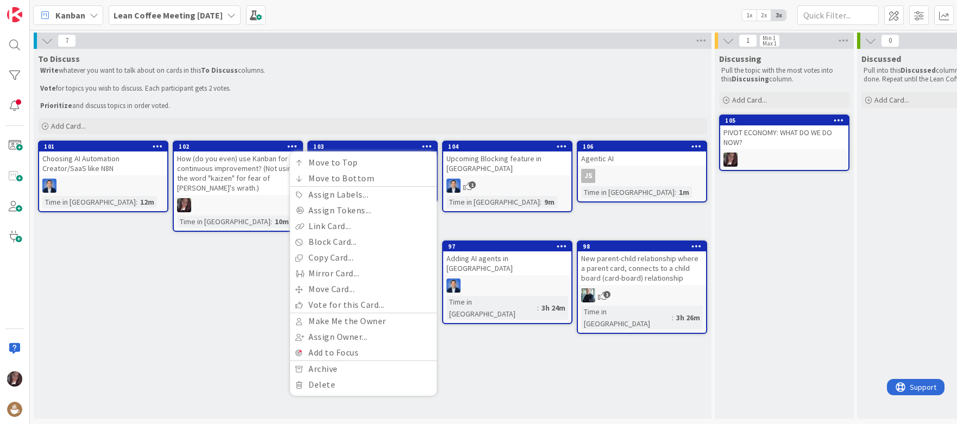
click at [259, 279] on div "To Discuss Write whatever you want to talk about on cards in this To Discuss co…" at bounding box center [373, 234] width 678 height 370
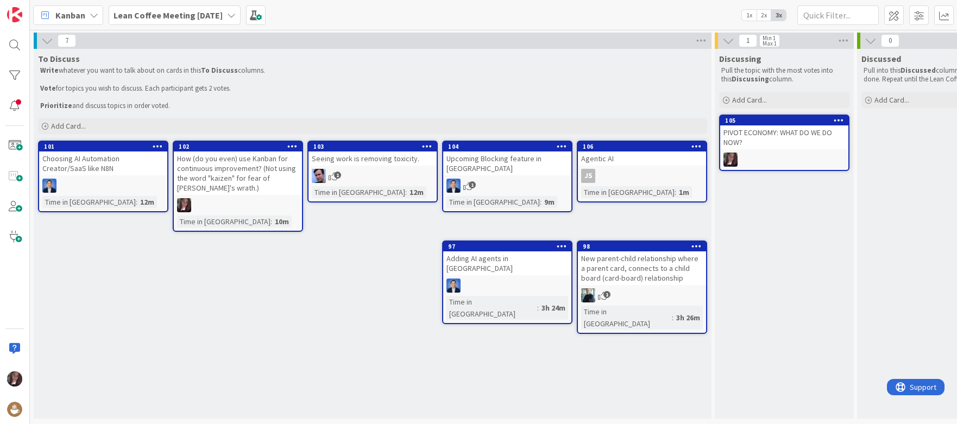
click at [422, 147] on icon at bounding box center [427, 146] width 10 height 8
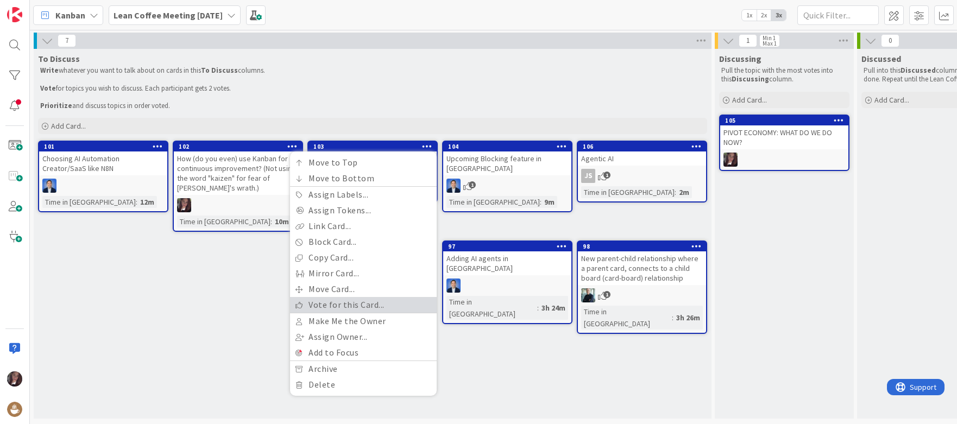
click at [340, 306] on link "Vote for this Card..." at bounding box center [363, 305] width 147 height 16
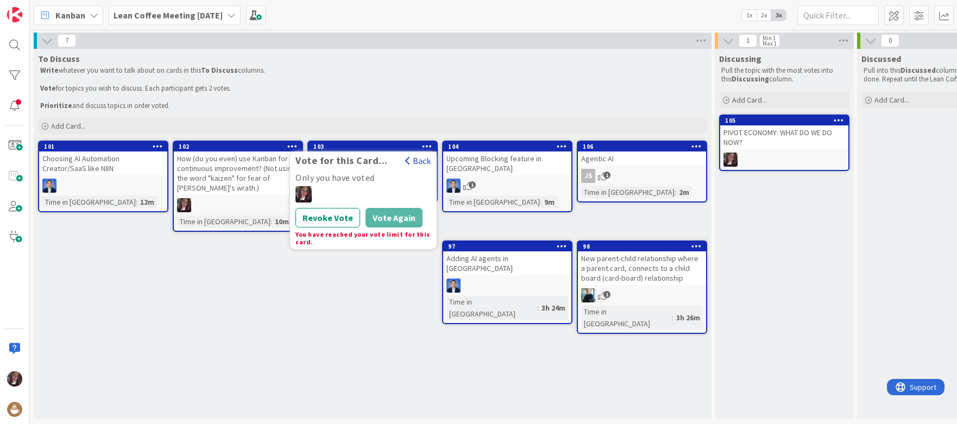
click at [421, 159] on button "Back" at bounding box center [418, 161] width 27 height 12
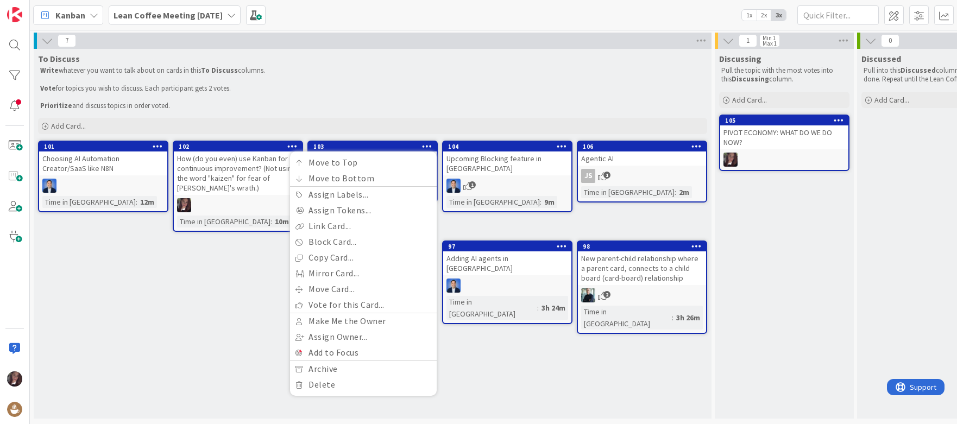
click at [233, 305] on div "To Discuss Write whatever you want to talk about on cards in this To Discuss co…" at bounding box center [373, 234] width 678 height 370
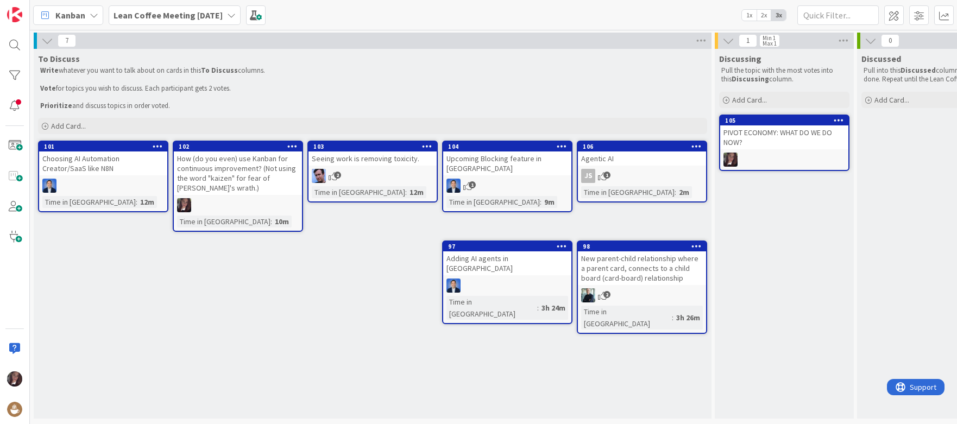
click at [295, 145] on icon at bounding box center [292, 146] width 10 height 8
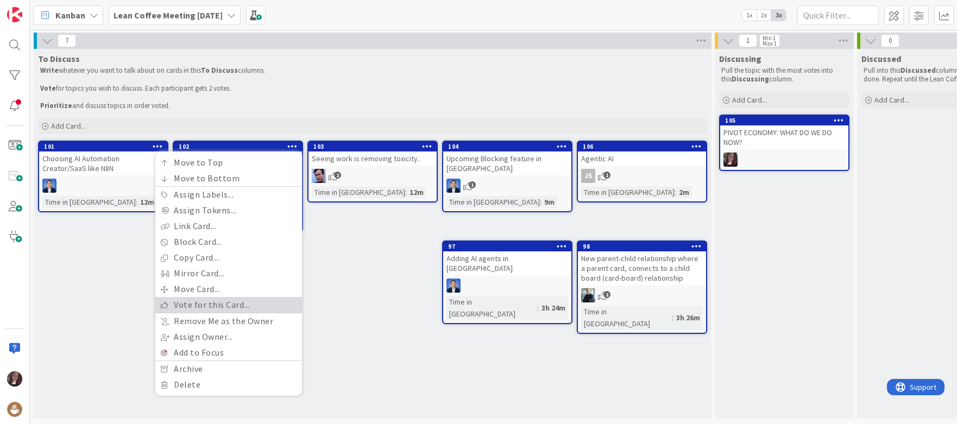
click at [200, 303] on link "Vote for this Card..." at bounding box center [228, 305] width 147 height 16
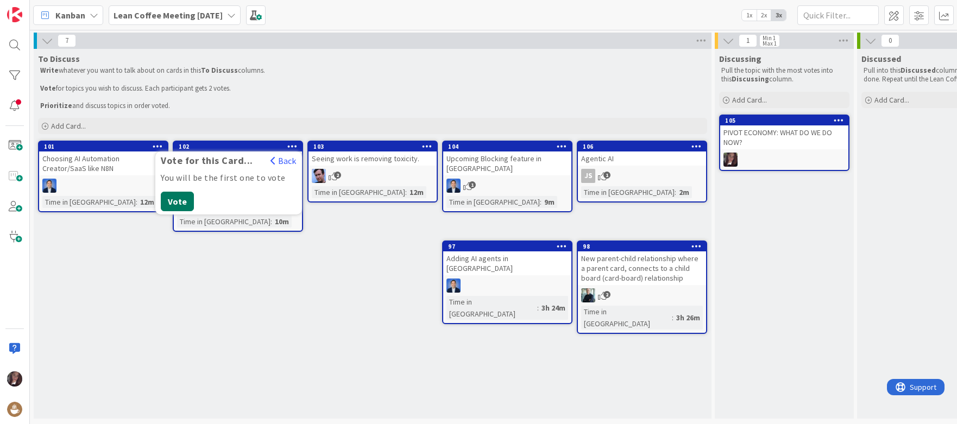
click at [180, 201] on button "Vote" at bounding box center [177, 202] width 33 height 20
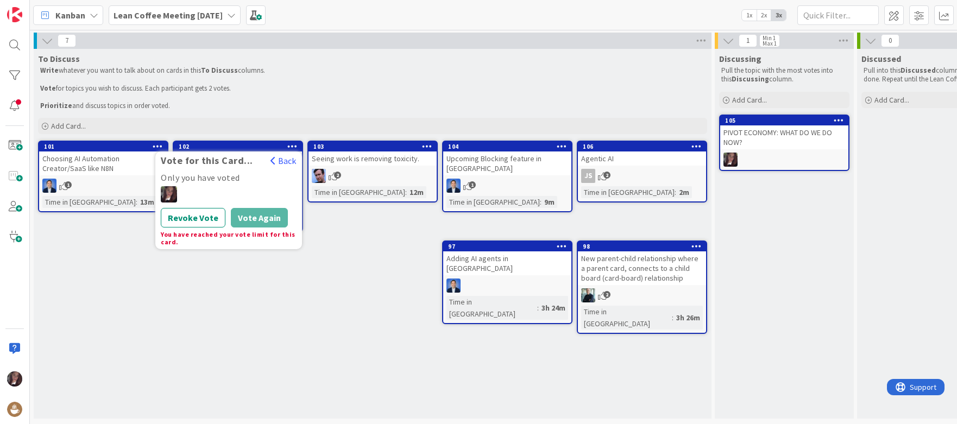
click at [289, 271] on div "To Discuss Write whatever you want to talk about on cards in this To Discuss co…" at bounding box center [373, 234] width 678 height 370
